Goal: Information Seeking & Learning: Learn about a topic

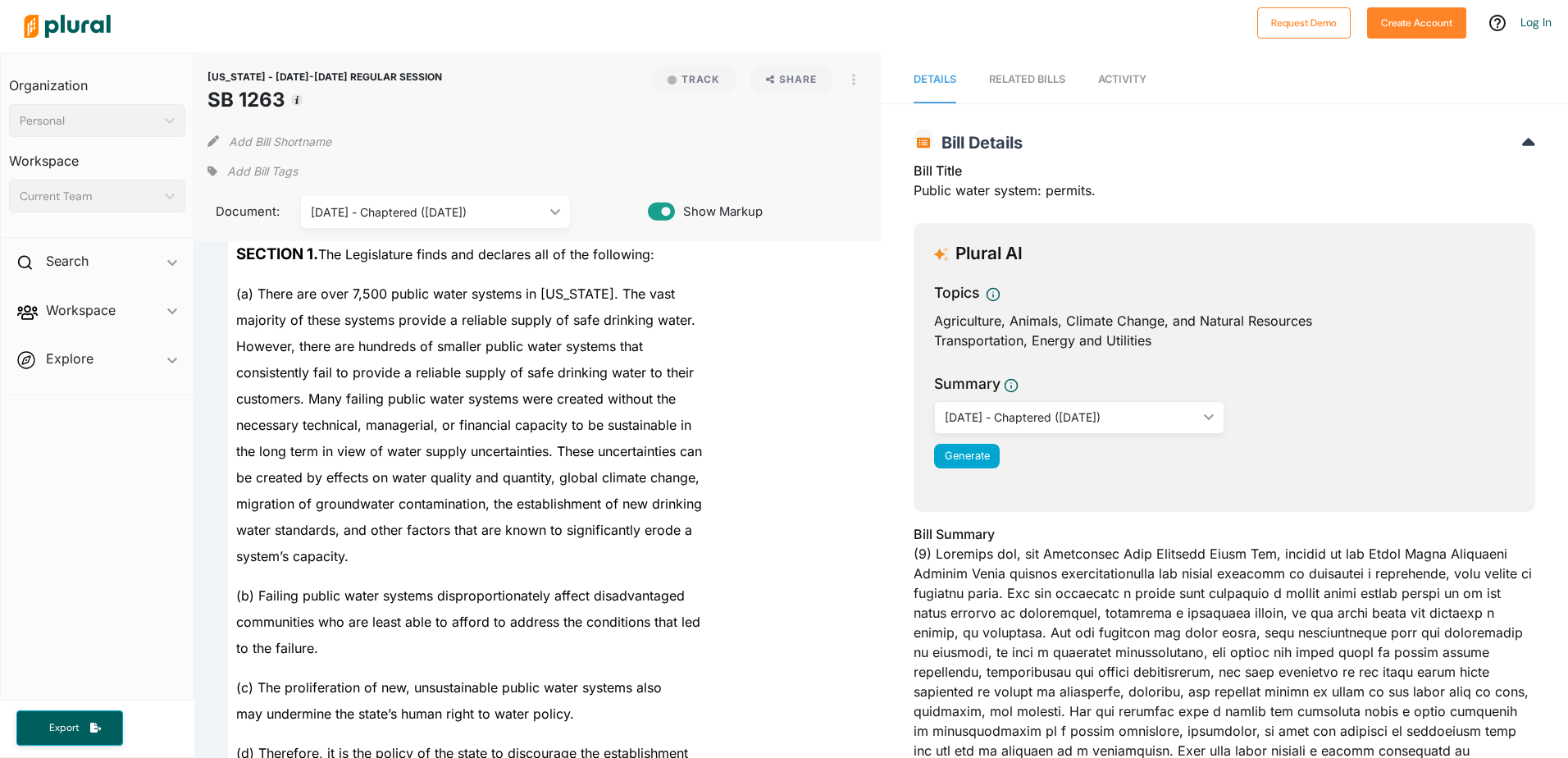
click at [494, 451] on span "the long term in view of water supply uncertainties. These uncertainties can" at bounding box center [469, 451] width 466 height 16
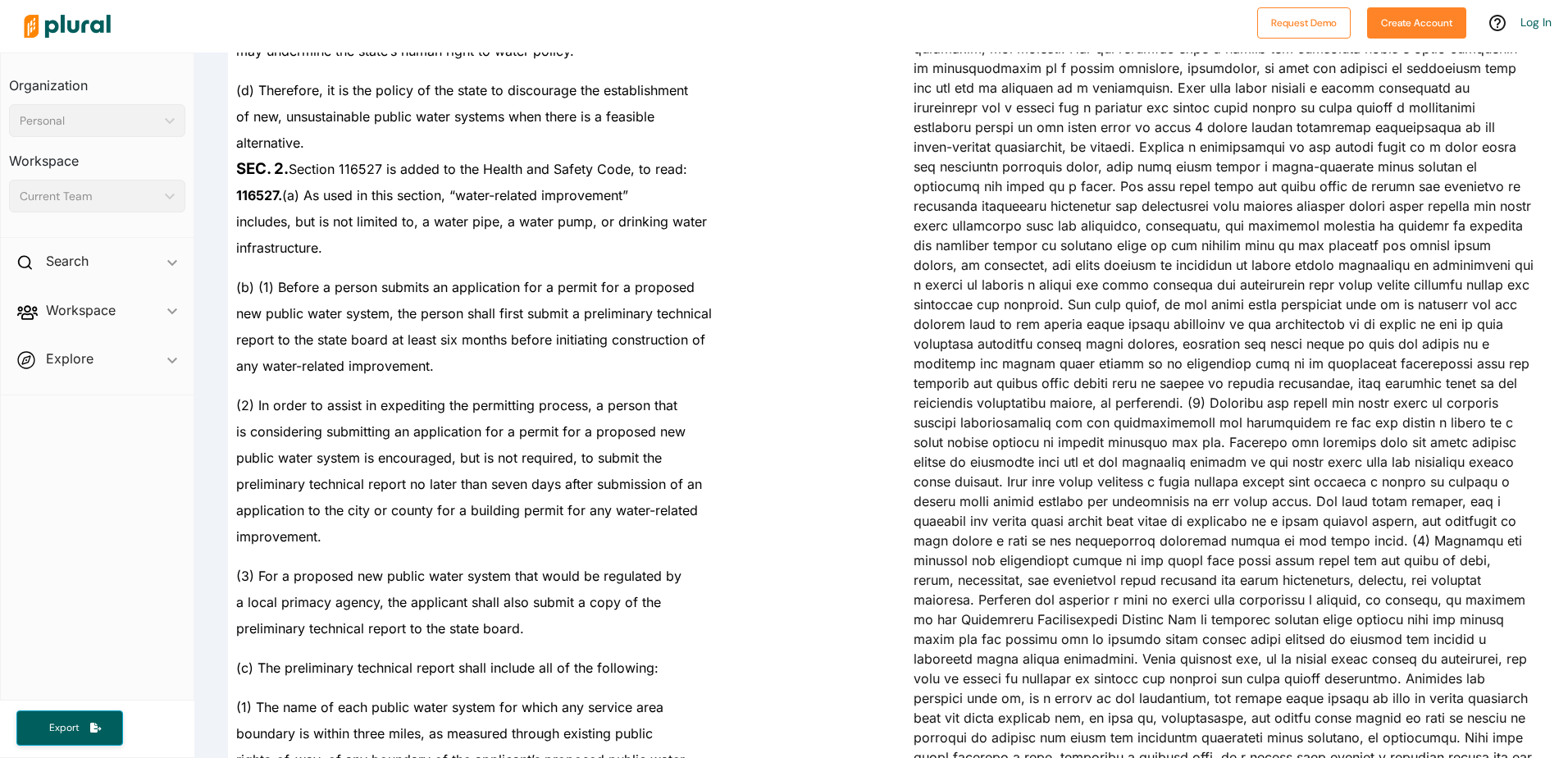
scroll to position [4456, 0]
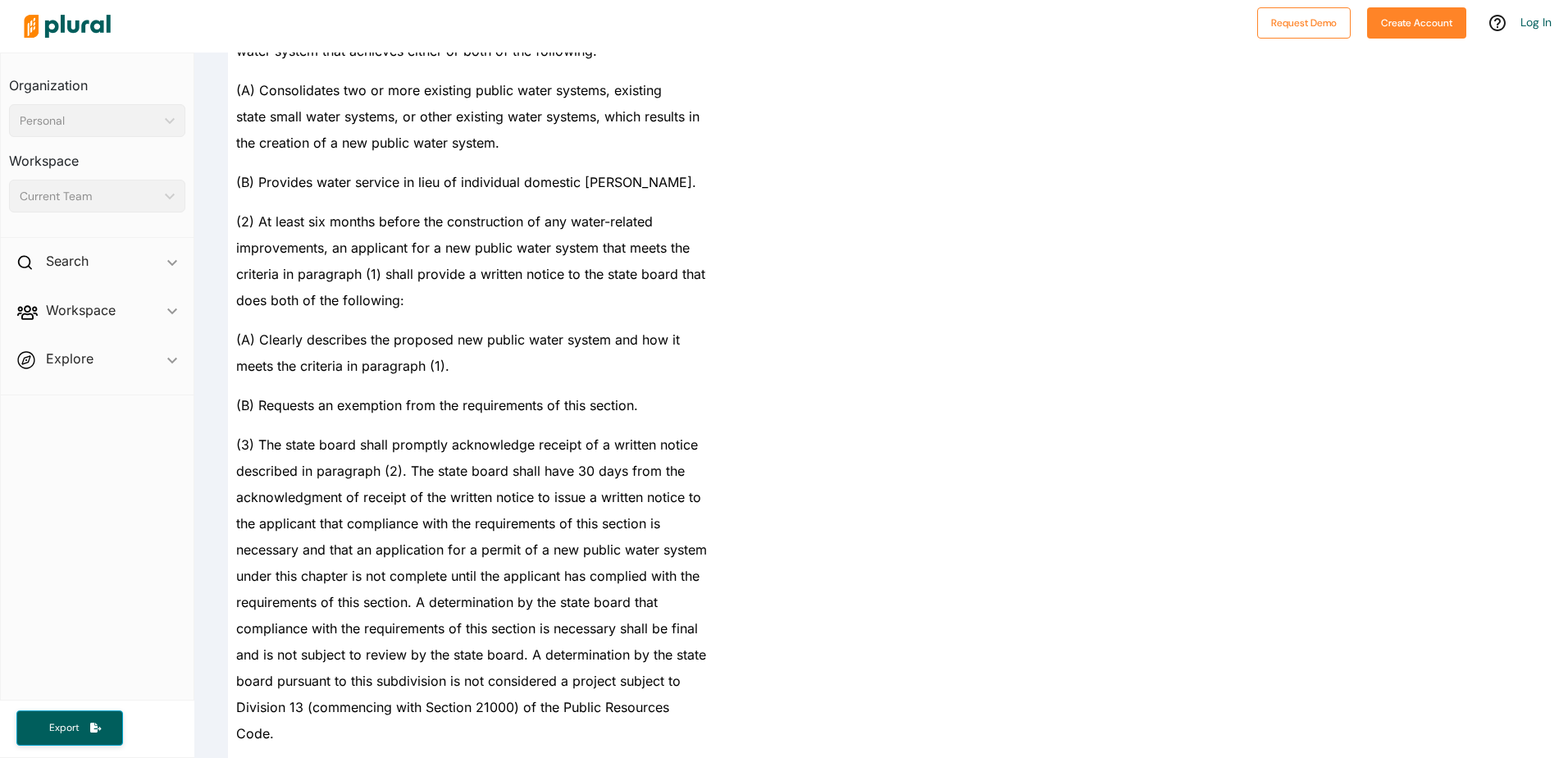
click at [440, 561] on div "necessary and that an application for a permit of a new public water system" at bounding box center [545, 550] width 635 height 26
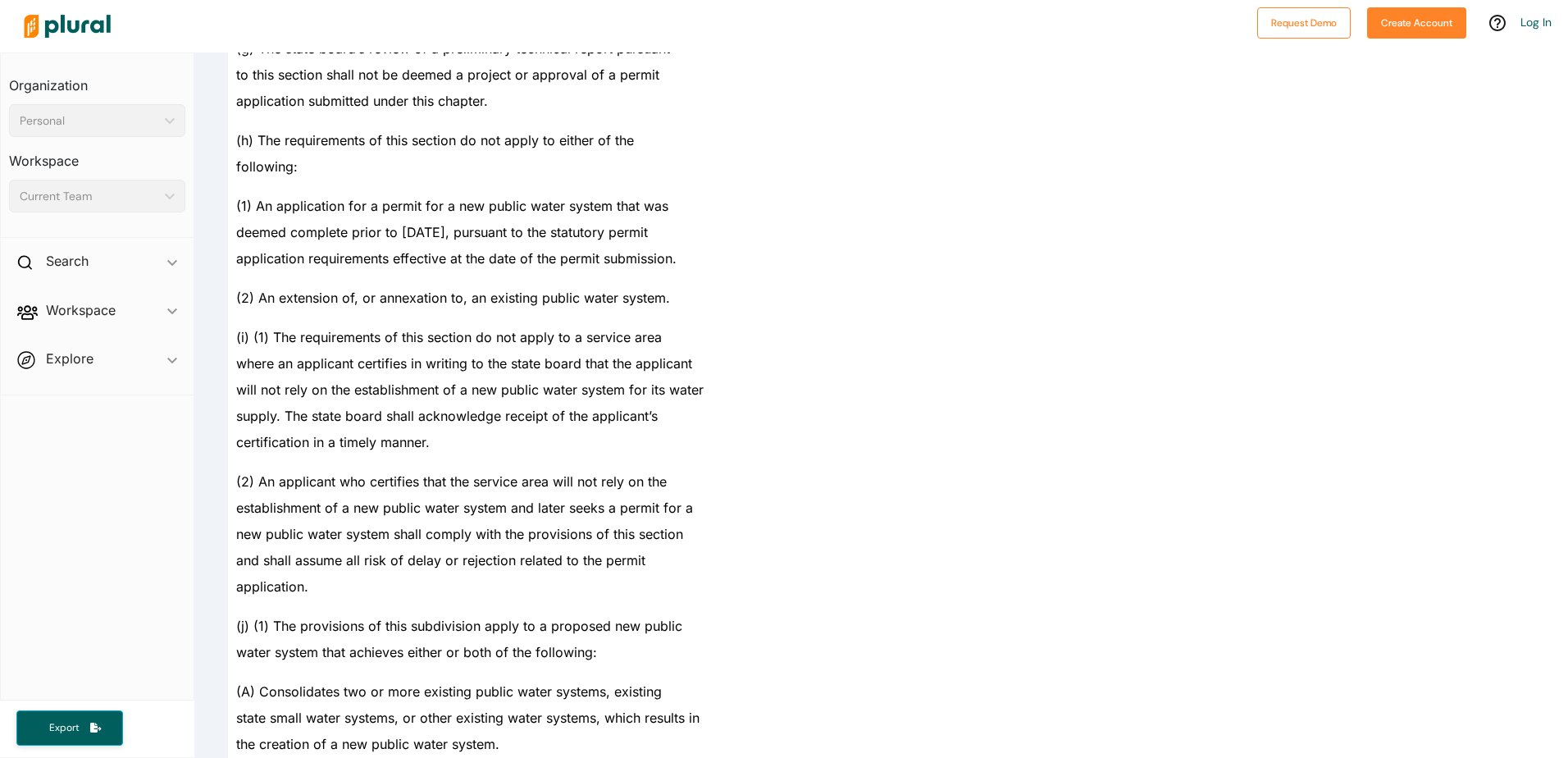
click at [392, 363] on span "where an applicant certifies in writing to the state board that the applicant" at bounding box center [464, 363] width 456 height 16
click at [376, 446] on span "certification in a timely manner." at bounding box center [333, 442] width 194 height 16
click at [318, 416] on span "supply. The state board shall acknowledge receipt of the applicant’s" at bounding box center [447, 416] width 422 height 16
click at [379, 648] on span "water system that achieves either or both of the following:" at bounding box center [417, 651] width 361 height 16
click at [541, 538] on span "new public water system shall comply with the provisions of this section" at bounding box center [459, 534] width 447 height 16
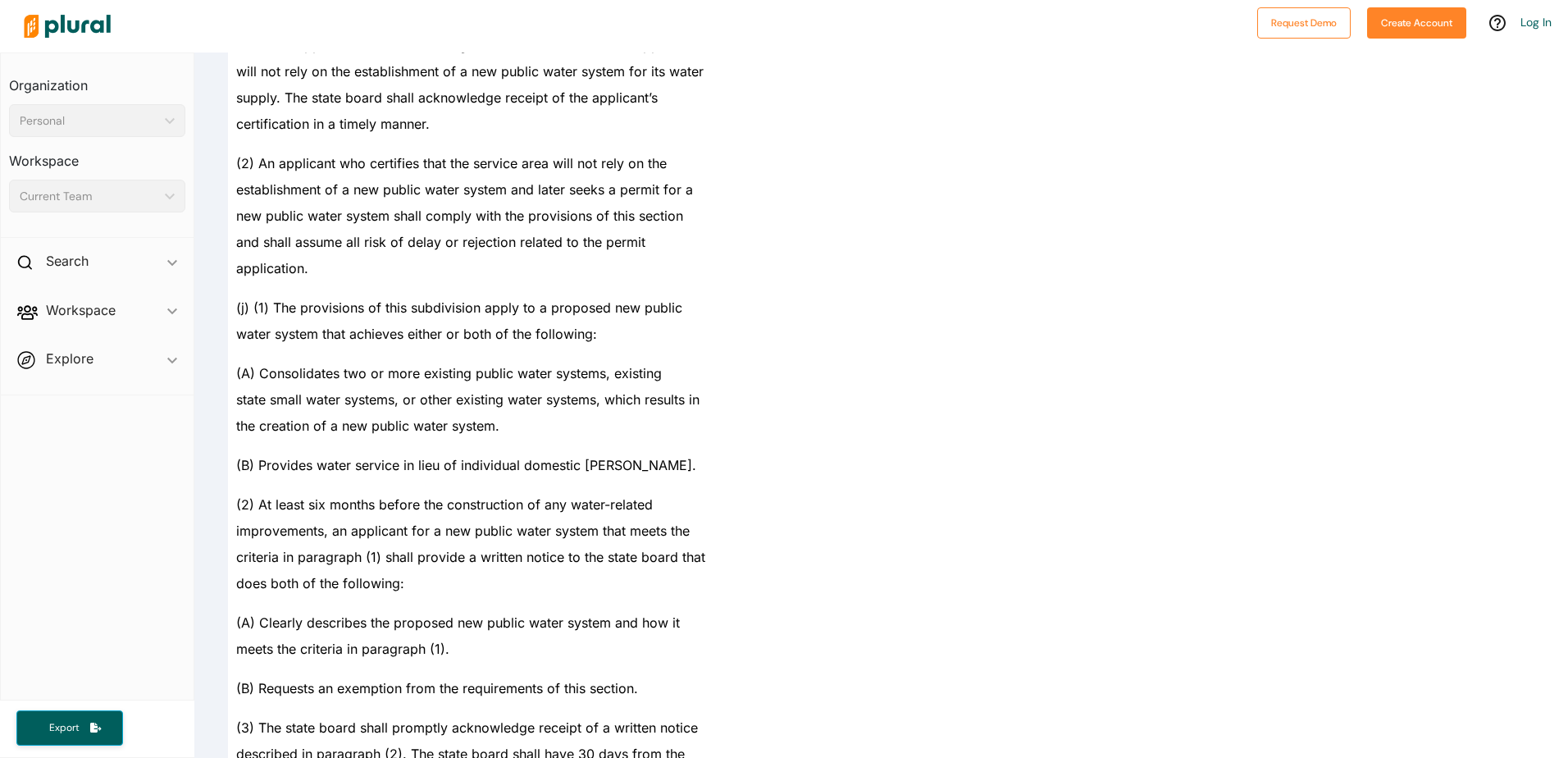
scroll to position [4183, 0]
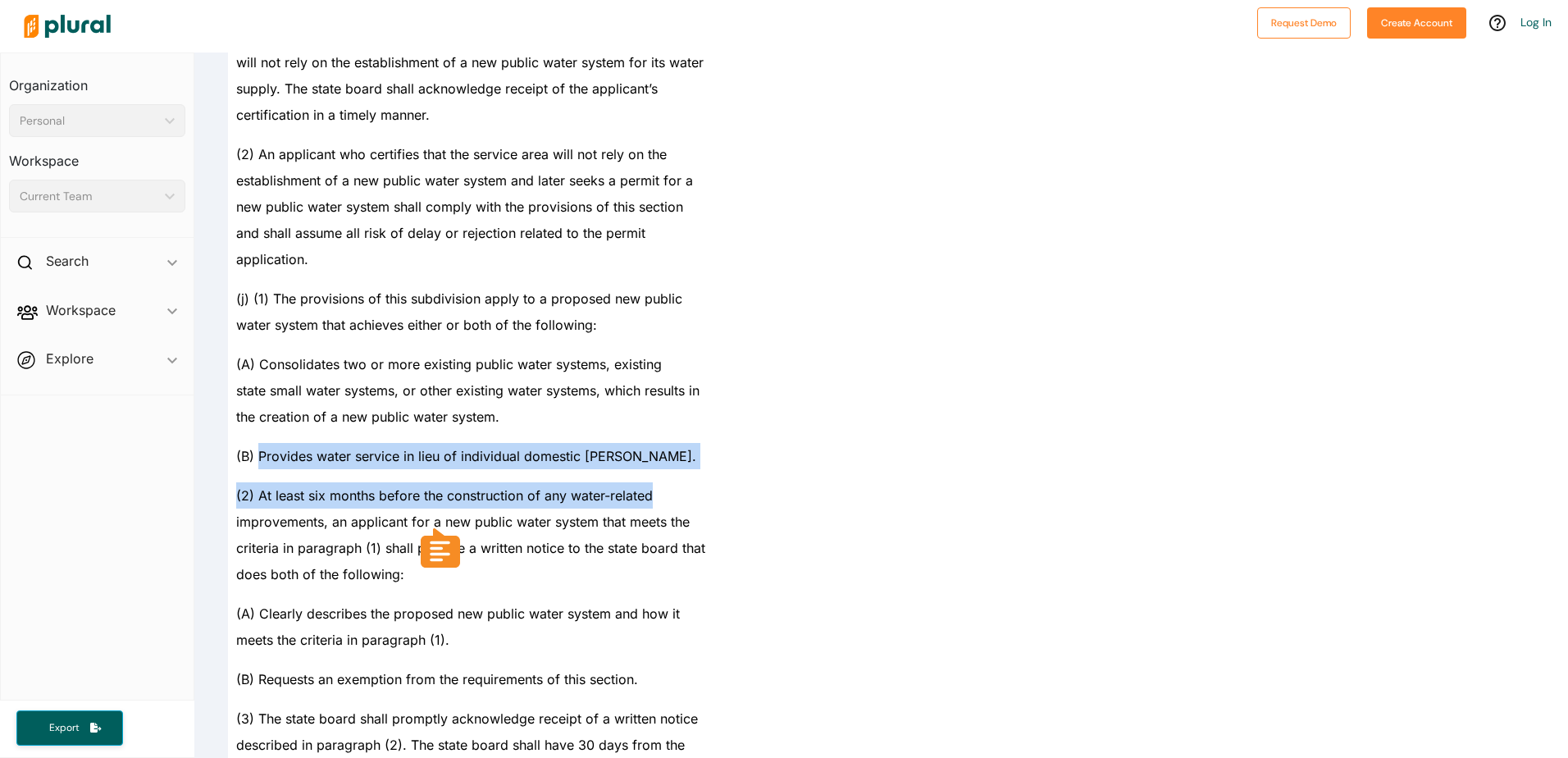
drag, startPoint x: 258, startPoint y: 457, endPoint x: 663, endPoint y: 477, distance: 405.5
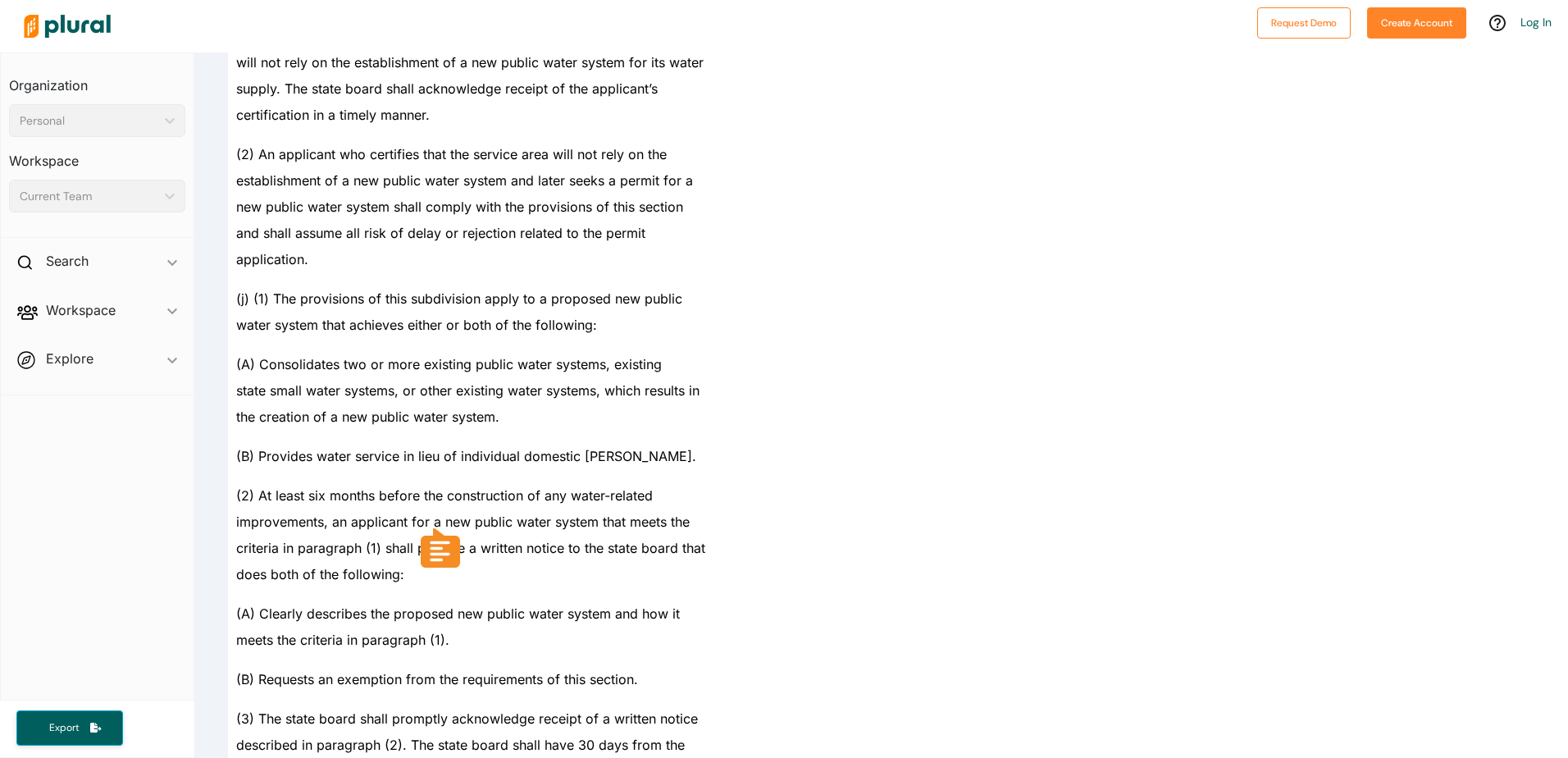
drag, startPoint x: 663, startPoint y: 477, endPoint x: 608, endPoint y: 492, distance: 57.0
click at [630, 511] on div "improvements, an applicant for a new public water system that meets the" at bounding box center [545, 521] width 635 height 26
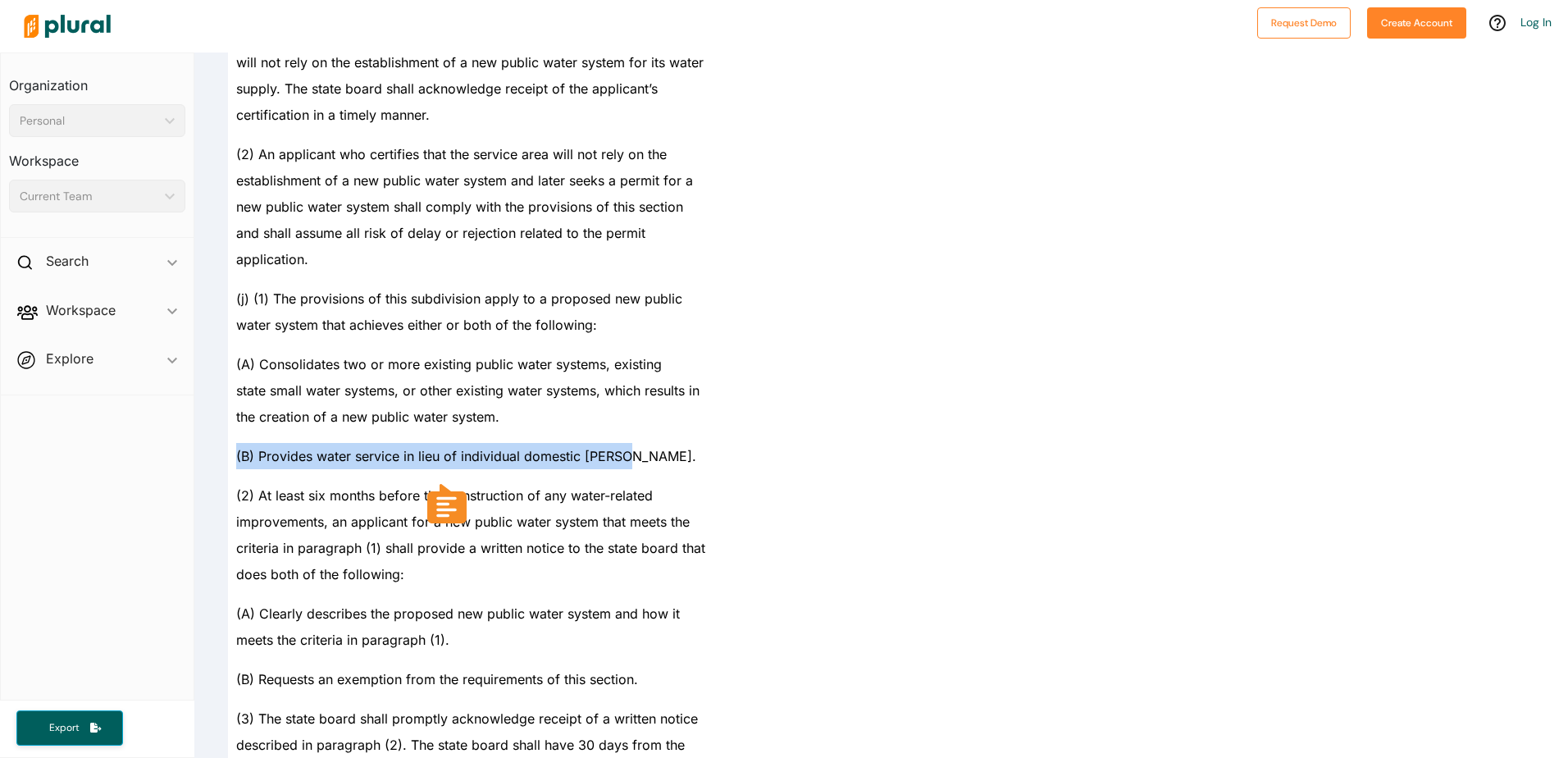
drag, startPoint x: 622, startPoint y: 457, endPoint x: 227, endPoint y: 456, distance: 395.0
click at [228, 456] on div "(B) Provides water service in lieu of individual domestic [PERSON_NAME]." at bounding box center [545, 449] width 635 height 40
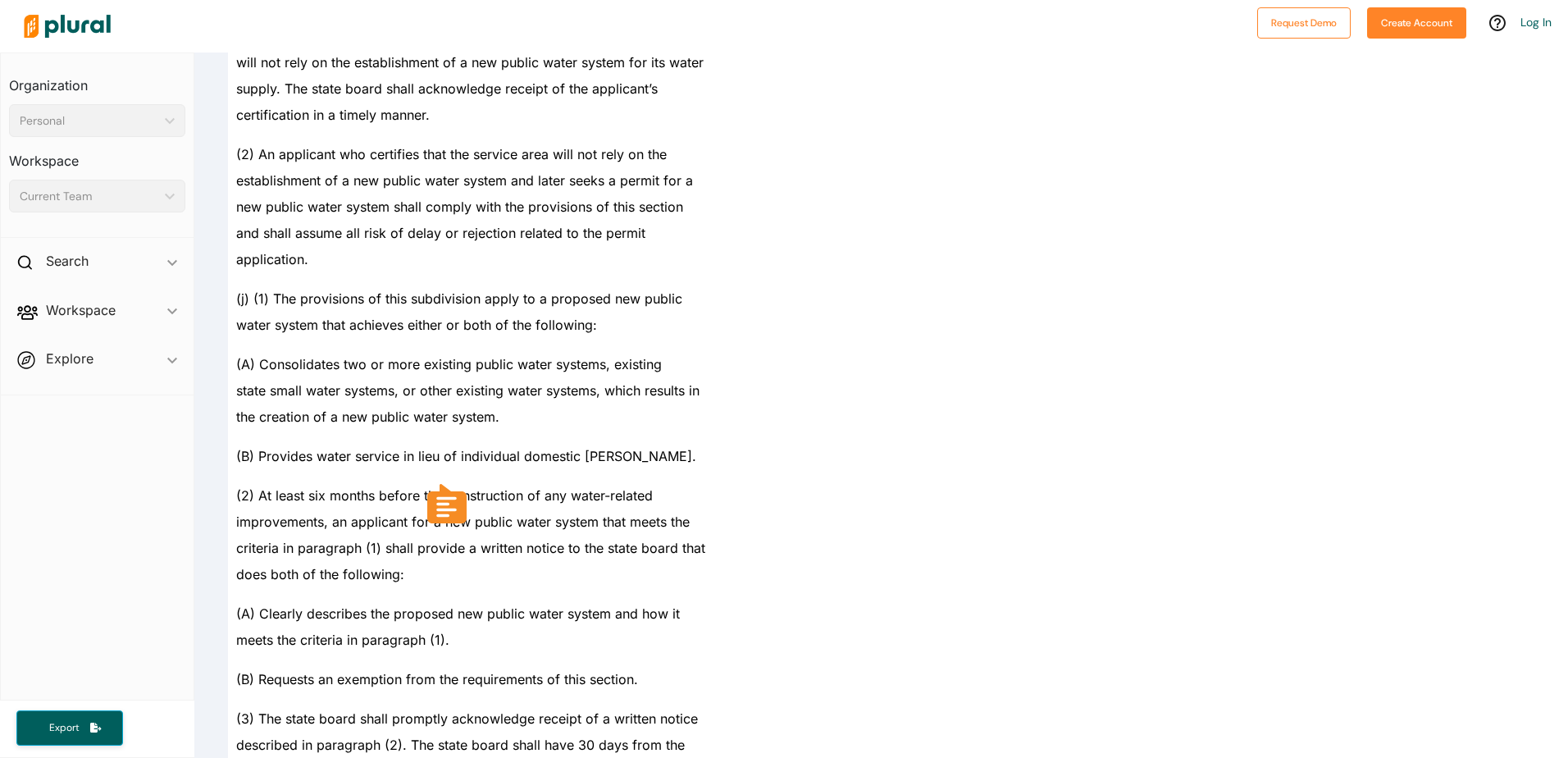
click at [478, 537] on div "criteria in paragraph (1) shall provide a written notice to the state board that" at bounding box center [545, 548] width 635 height 26
click at [513, 290] on div "(j) (1) The provisions of this subdivision apply to a proposed new public" at bounding box center [545, 292] width 635 height 40
click at [612, 531] on div "improvements, an applicant for a new public water system that meets the" at bounding box center [545, 521] width 635 height 26
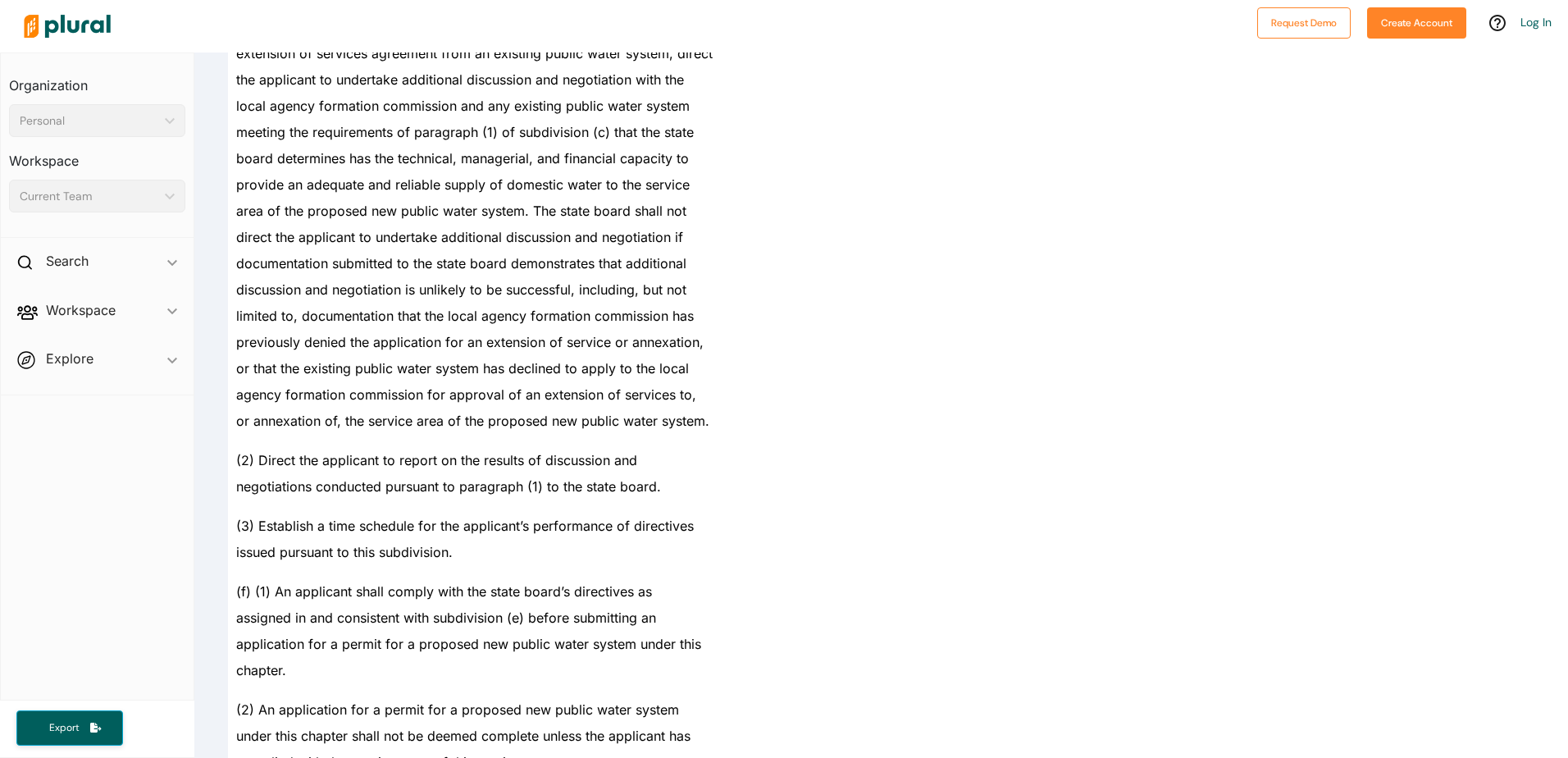
scroll to position [2498, 0]
